Goal: Task Accomplishment & Management: Manage account settings

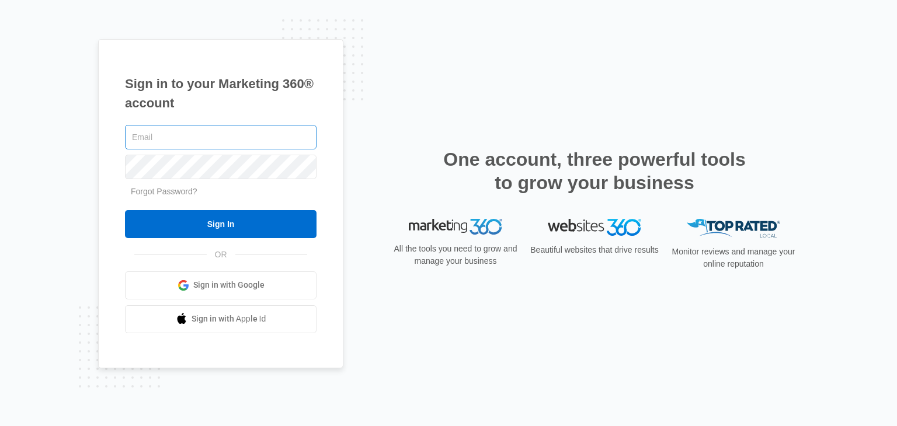
click at [179, 139] on input "text" at bounding box center [220, 137] width 191 height 25
type input "[EMAIL_ADDRESS][DOMAIN_NAME]"
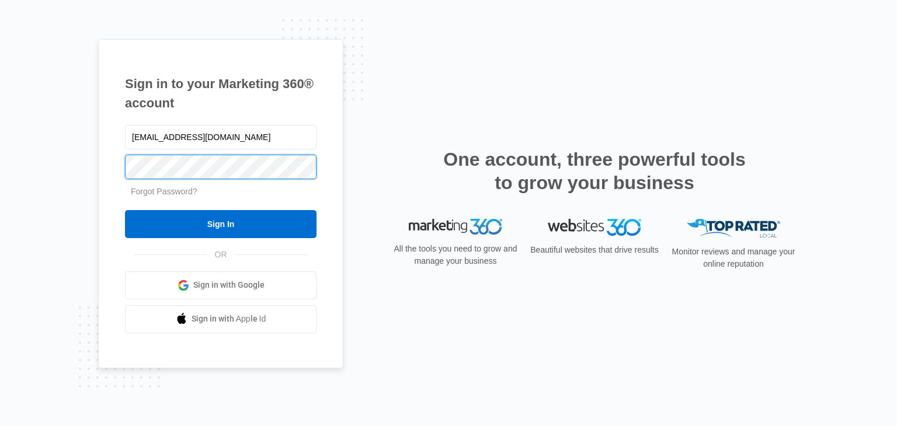
click at [125, 210] on input "Sign In" at bounding box center [220, 224] width 191 height 28
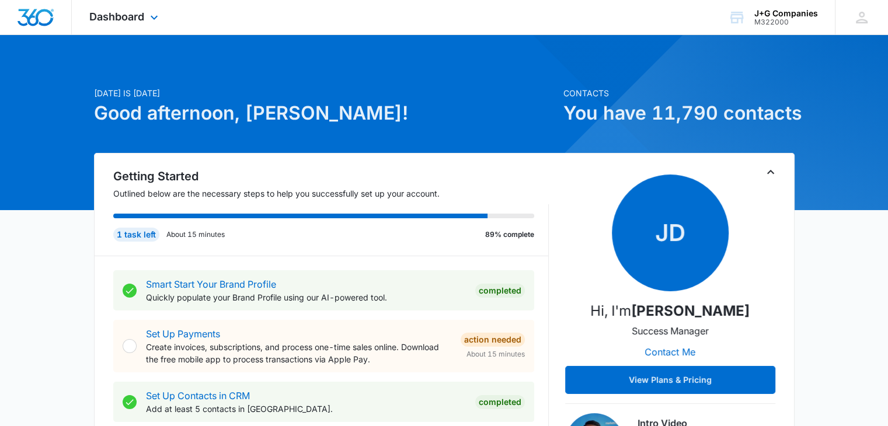
click at [19, 17] on img "Dashboard" at bounding box center [35, 18] width 37 height 18
click at [858, 16] on icon at bounding box center [862, 18] width 18 height 18
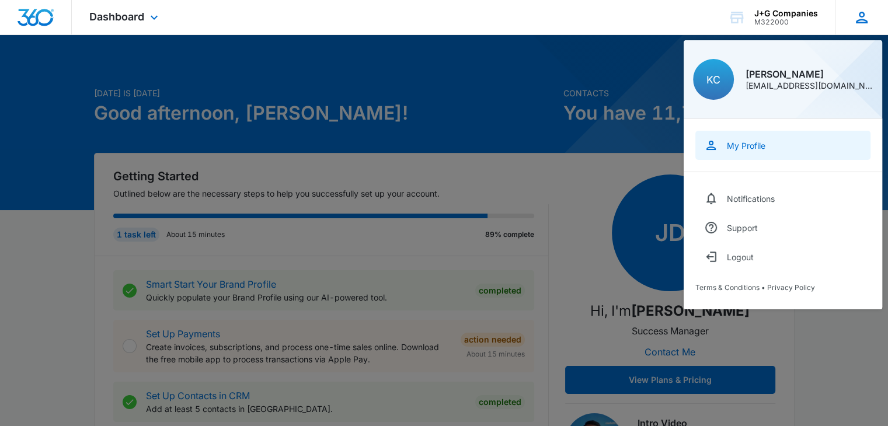
click at [751, 145] on div "My Profile" at bounding box center [746, 146] width 39 height 10
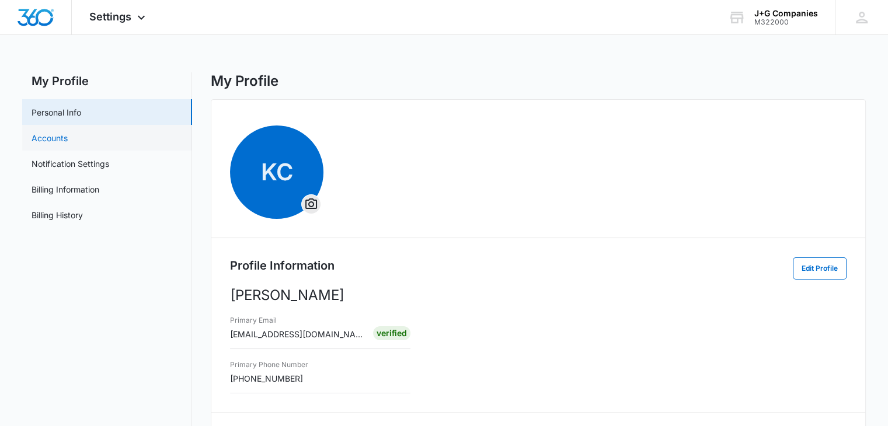
click at [64, 142] on link "Accounts" at bounding box center [50, 138] width 36 height 12
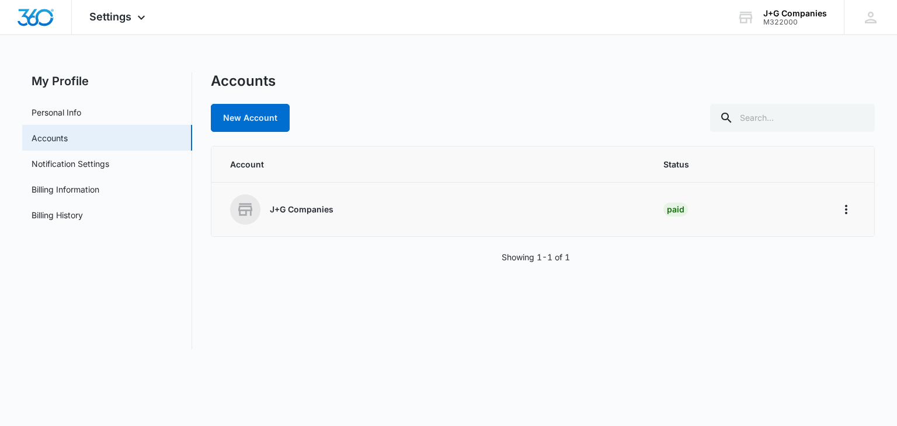
click at [304, 220] on div "J+G Companies" at bounding box center [432, 209] width 405 height 30
click at [843, 211] on icon "Home" at bounding box center [846, 210] width 14 height 14
click at [372, 219] on div "J+G Companies" at bounding box center [432, 209] width 405 height 30
click at [65, 114] on link "Personal Info" at bounding box center [57, 112] width 50 height 12
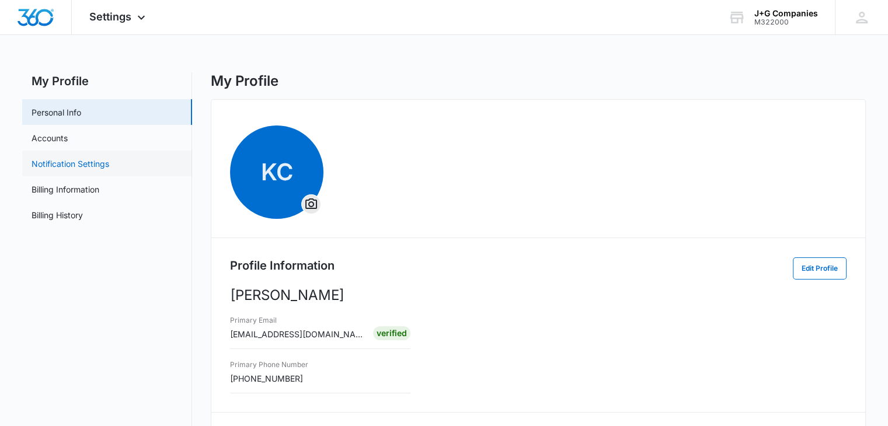
click at [81, 160] on link "Notification Settings" at bounding box center [71, 164] width 78 height 12
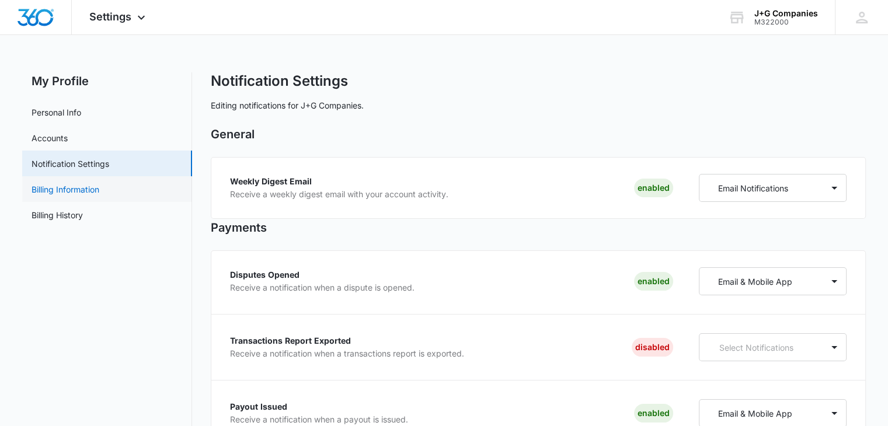
click at [82, 191] on link "Billing Information" at bounding box center [66, 189] width 68 height 12
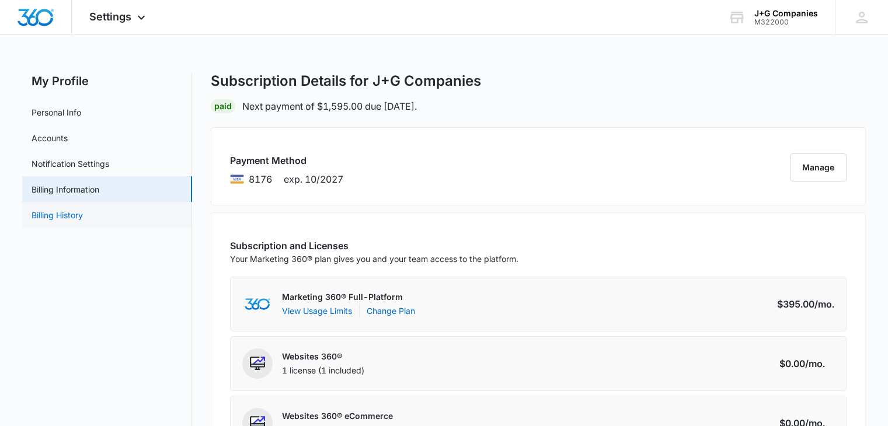
click at [81, 221] on link "Billing History" at bounding box center [57, 215] width 51 height 12
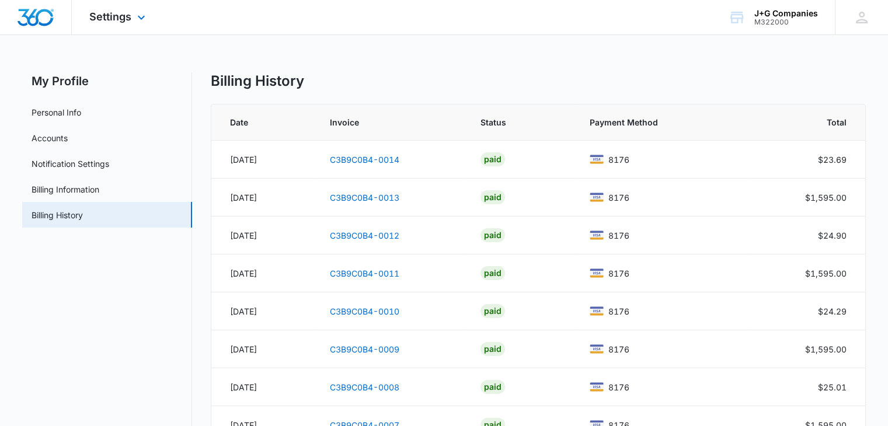
click at [150, 19] on div "Settings Apps Reputation Forms CRM Email Social POS Content Intelligence Files …" at bounding box center [119, 17] width 94 height 34
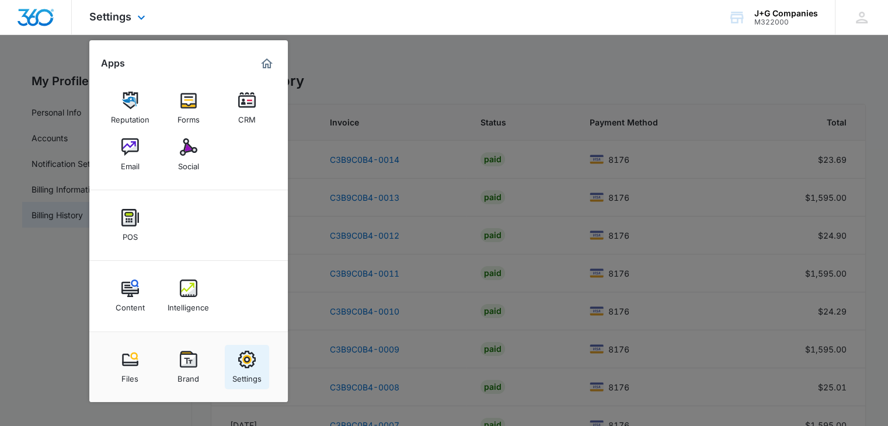
click at [254, 361] on img at bounding box center [247, 360] width 18 height 18
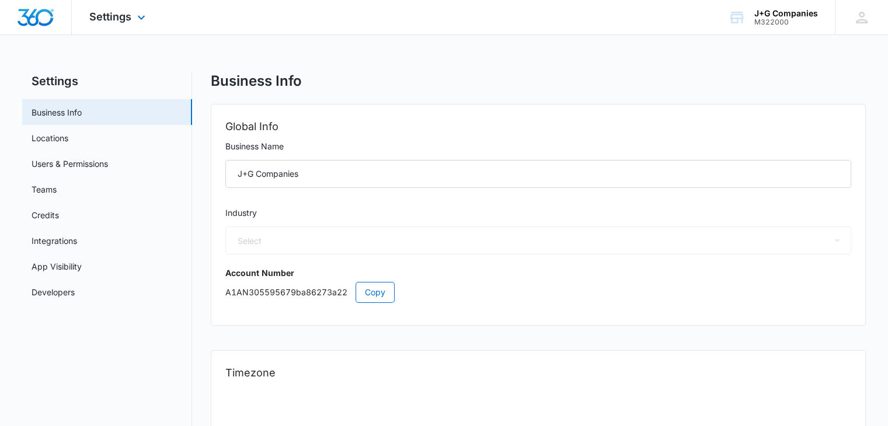
select select "35"
select select "US"
select select "America/Indiana/Indianapolis"
click at [67, 165] on link "Users & Permissions" at bounding box center [70, 164] width 76 height 12
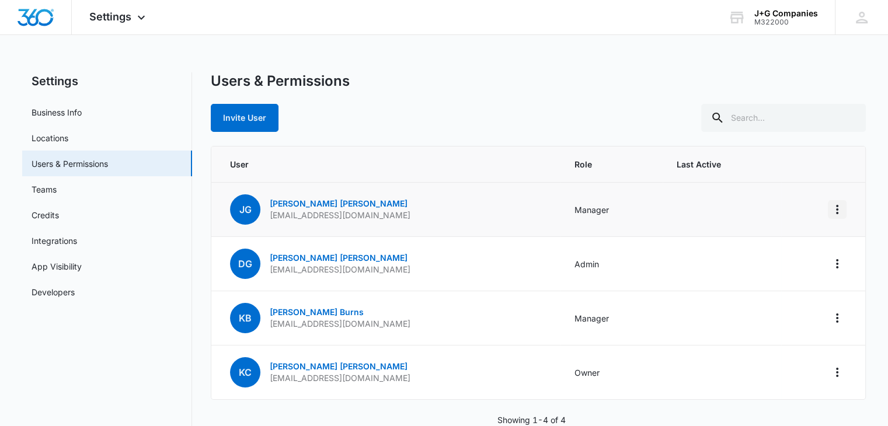
click at [838, 209] on icon "Actions" at bounding box center [837, 210] width 14 height 14
click at [788, 241] on div "Log Out Everywhere" at bounding box center [779, 242] width 78 height 8
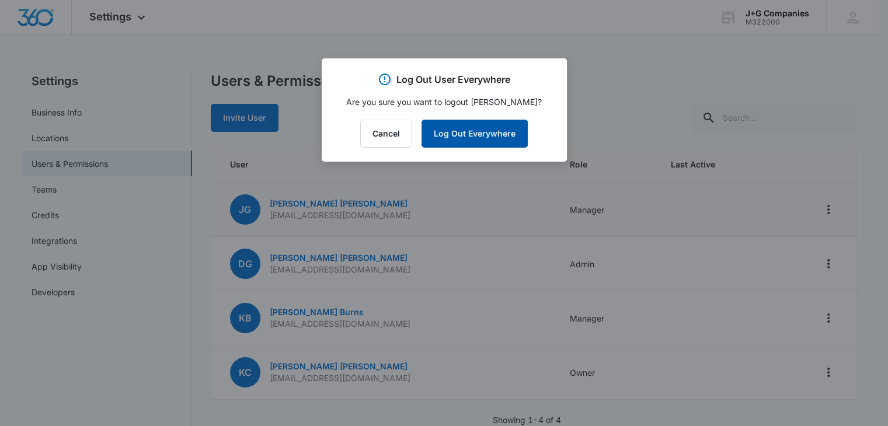
click at [479, 134] on button "Log Out Everywhere" at bounding box center [474, 134] width 106 height 28
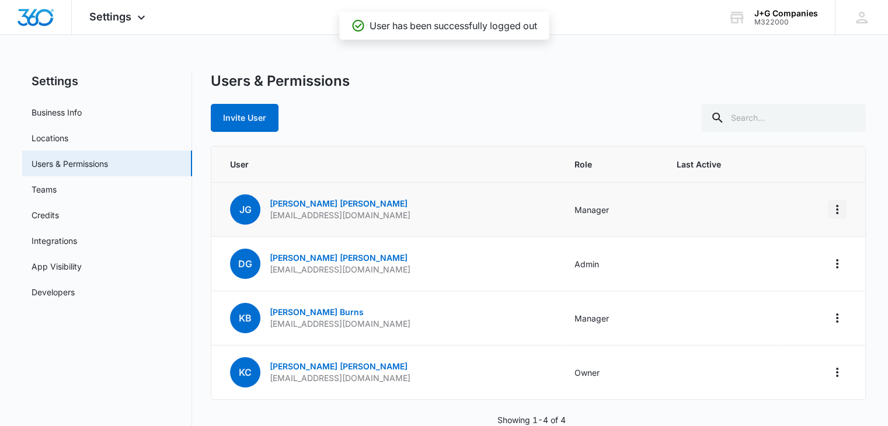
click at [838, 209] on icon "Actions" at bounding box center [837, 210] width 14 height 14
click at [582, 87] on div "Users & Permissions" at bounding box center [538, 81] width 655 height 18
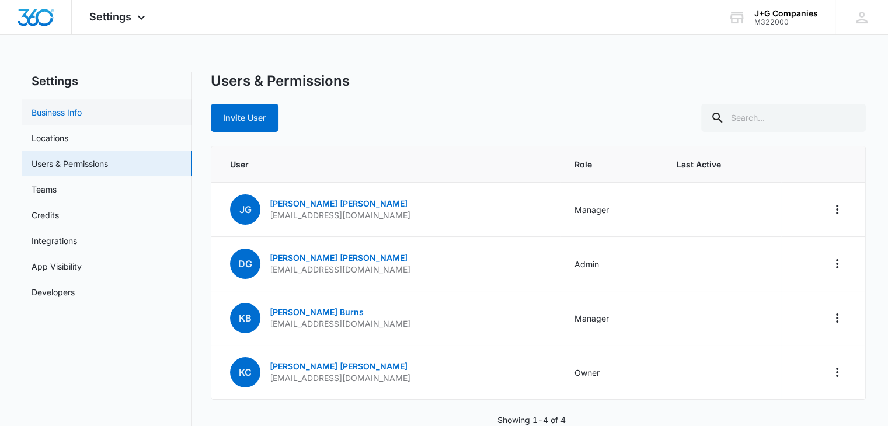
click at [54, 114] on link "Business Info" at bounding box center [57, 112] width 50 height 12
select select "35"
select select "US"
select select "America/Indiana/Indianapolis"
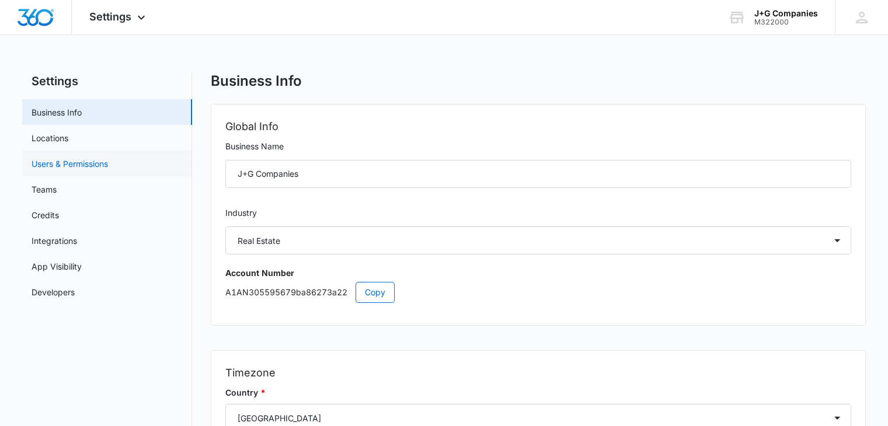
click at [78, 163] on link "Users & Permissions" at bounding box center [70, 164] width 76 height 12
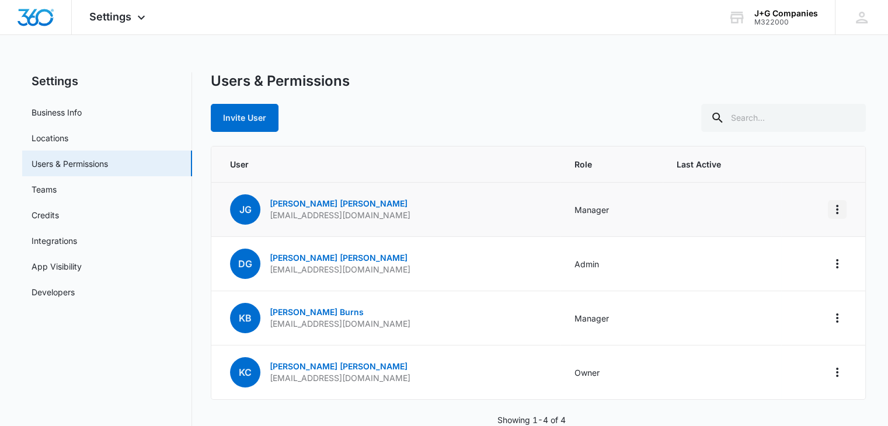
click at [836, 210] on icon "Actions" at bounding box center [837, 209] width 2 height 9
click at [790, 240] on div "Log Out Everywhere" at bounding box center [779, 242] width 78 height 8
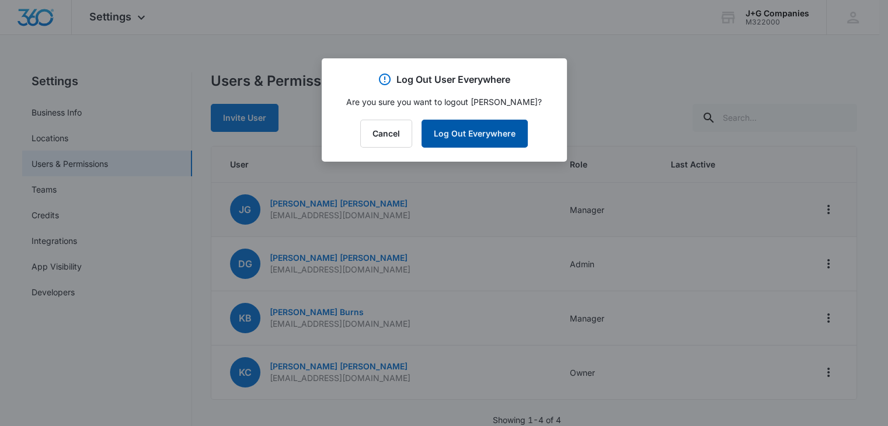
click at [479, 130] on button "Log Out Everywhere" at bounding box center [474, 134] width 106 height 28
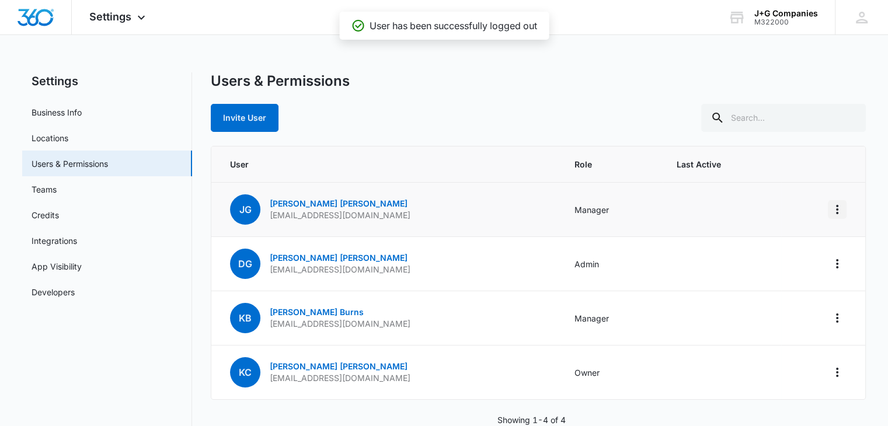
click at [841, 210] on icon "Actions" at bounding box center [837, 210] width 14 height 14
click at [769, 259] on div "Remove User" at bounding box center [779, 259] width 78 height 8
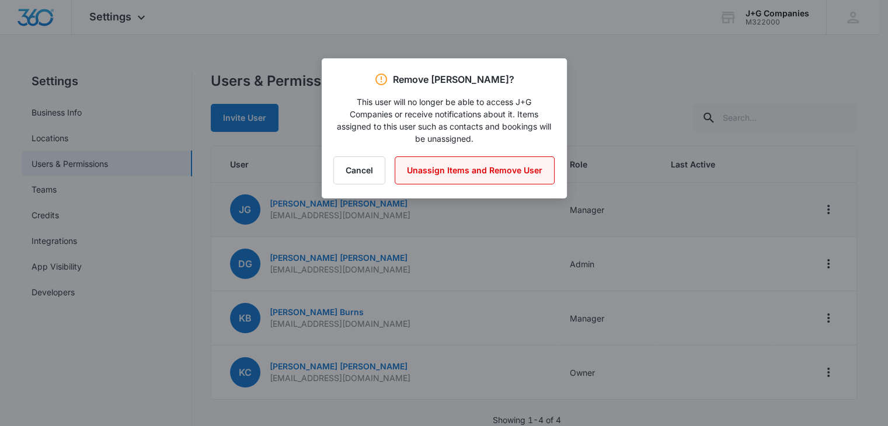
click at [493, 169] on button "Unassign Items and Remove User" at bounding box center [475, 170] width 160 height 28
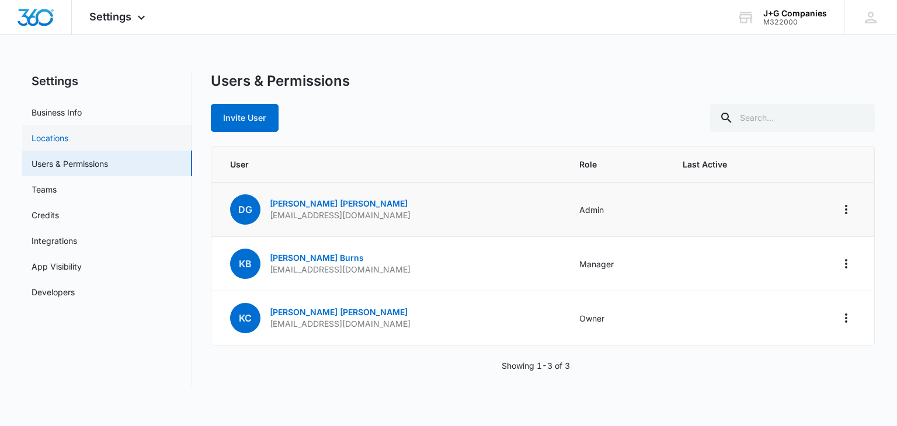
click at [49, 135] on link "Locations" at bounding box center [50, 138] width 37 height 12
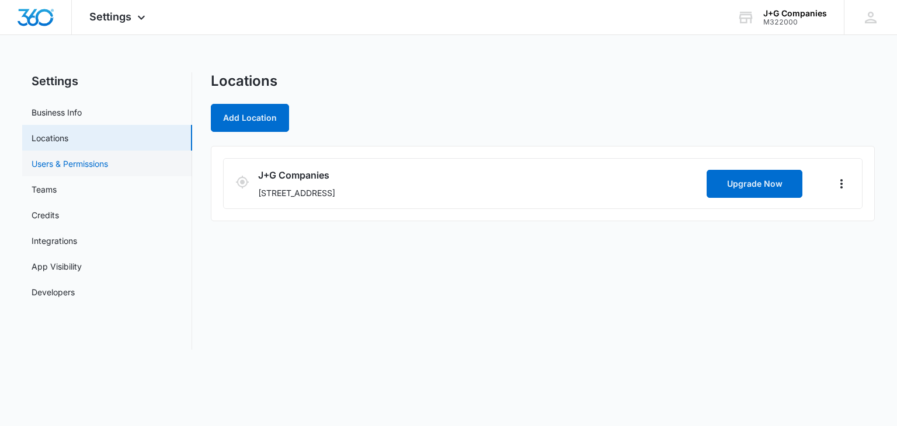
click at [48, 160] on link "Users & Permissions" at bounding box center [70, 164] width 76 height 12
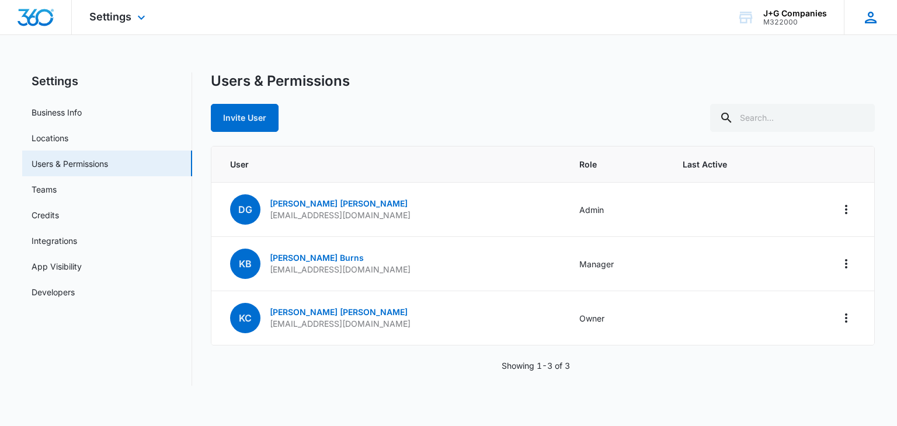
click at [876, 23] on icon at bounding box center [871, 18] width 18 height 18
